Goal: Task Accomplishment & Management: Use online tool/utility

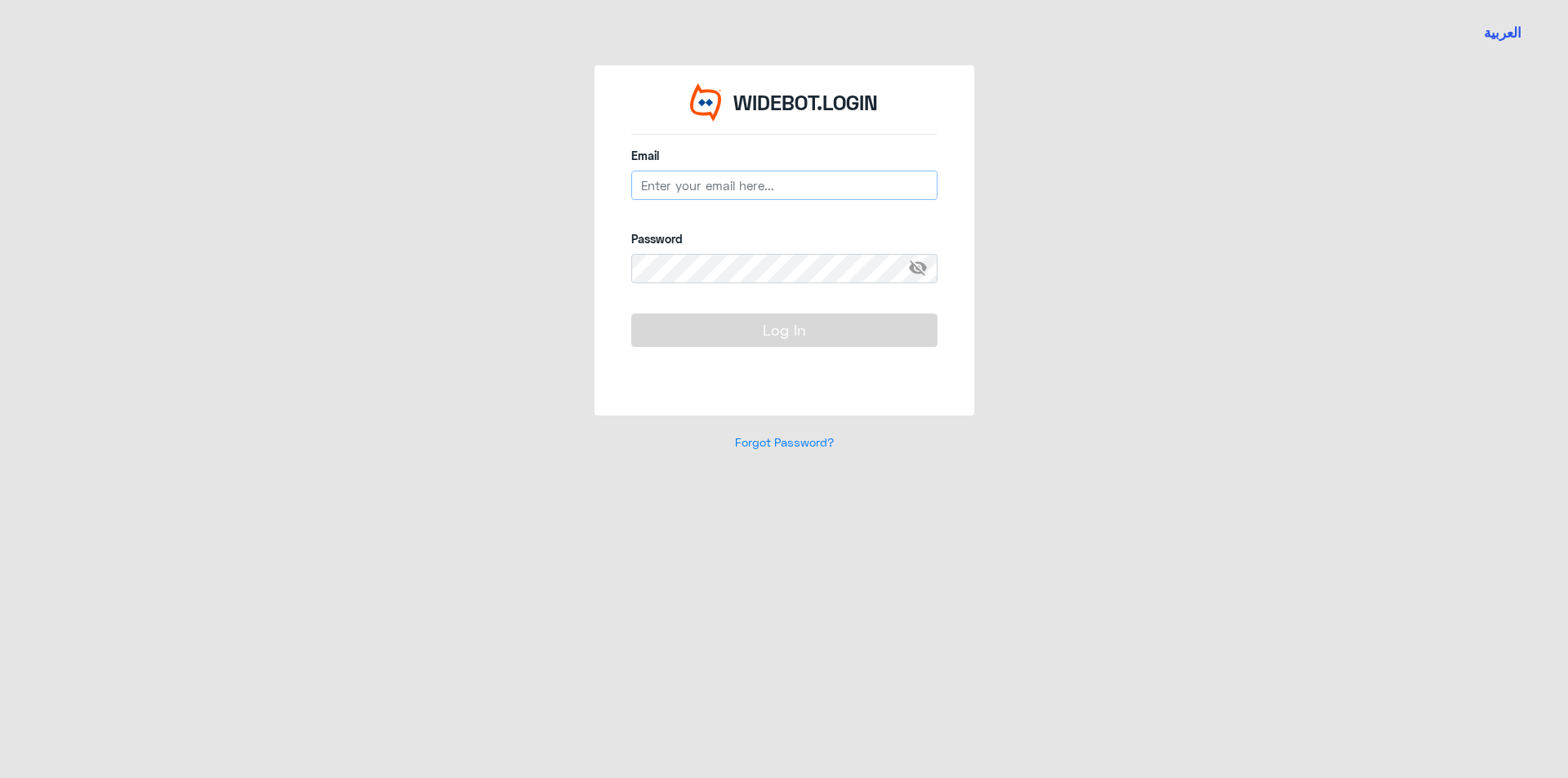
click at [705, 172] on input "email" at bounding box center [784, 185] width 306 height 29
type input "[EMAIL_ADDRESS][DOMAIN_NAME]"
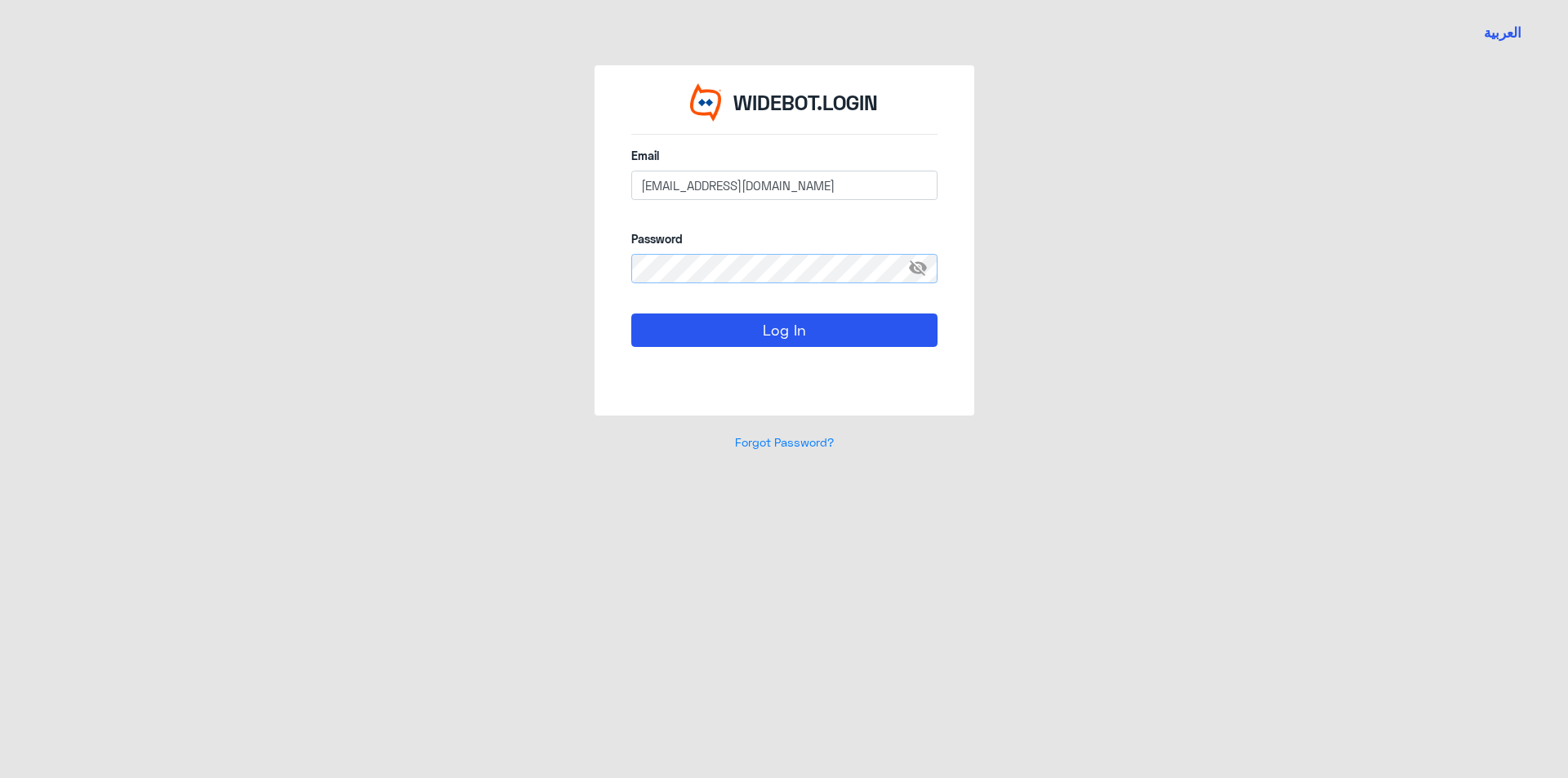
click at [631, 314] on button "Log In" at bounding box center [784, 330] width 306 height 32
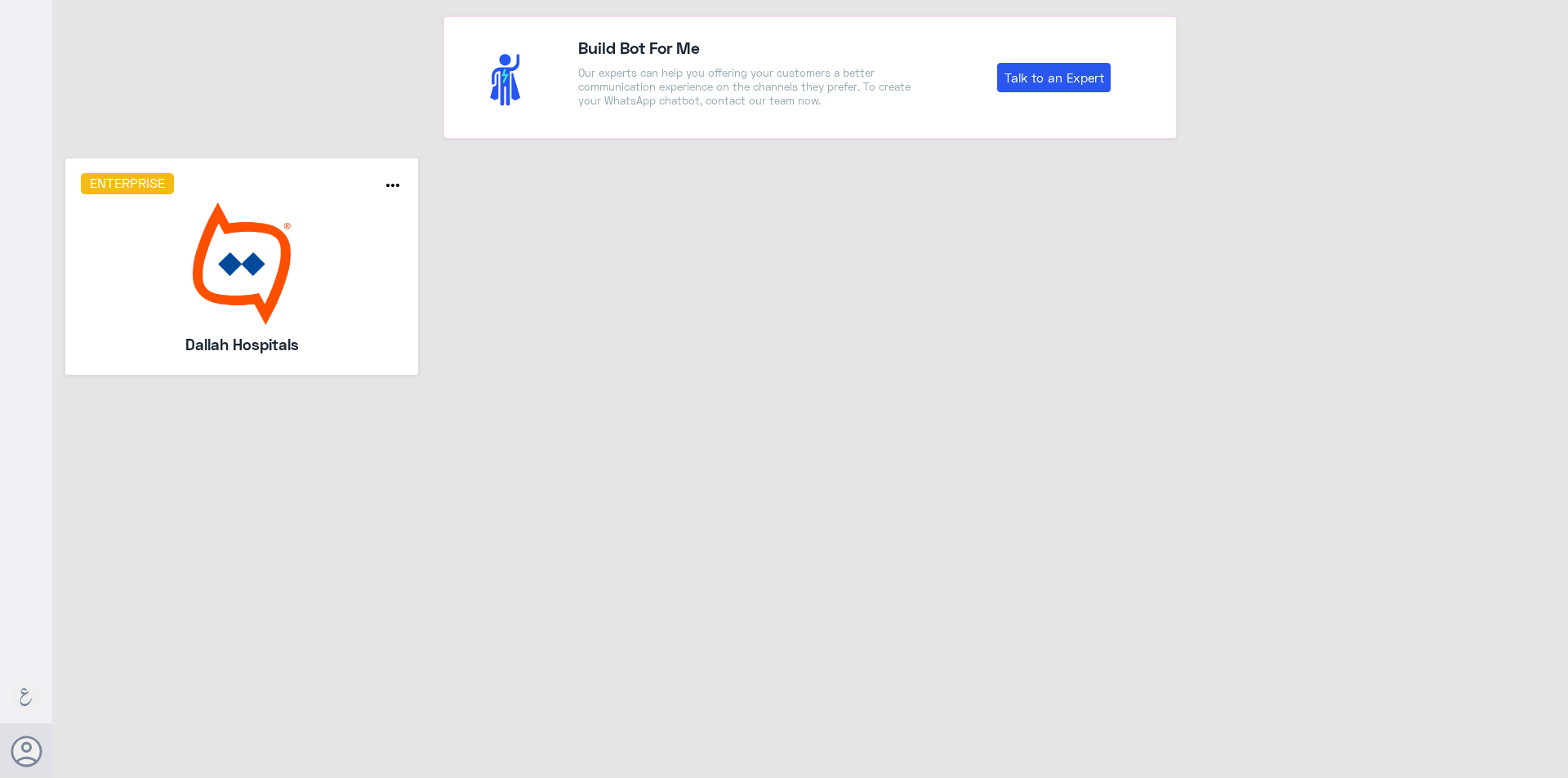
click at [203, 263] on img at bounding box center [242, 263] width 322 height 122
